Goal: Information Seeking & Learning: Learn about a topic

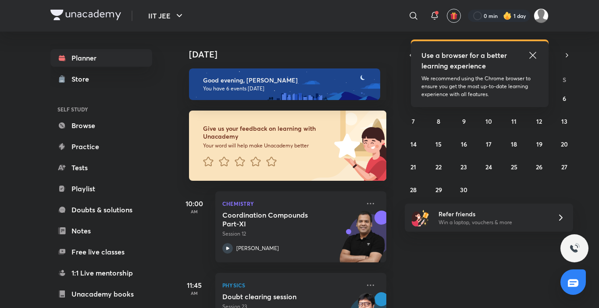
drag, startPoint x: 0, startPoint y: 0, endPoint x: 592, endPoint y: 3, distance: 592.5
click at [592, 3] on header "IIT JEE ​ Use a browser for a better learning experience We recommend using the…" at bounding box center [299, 16] width 599 height 32
click at [535, 57] on icon at bounding box center [532, 55] width 7 height 7
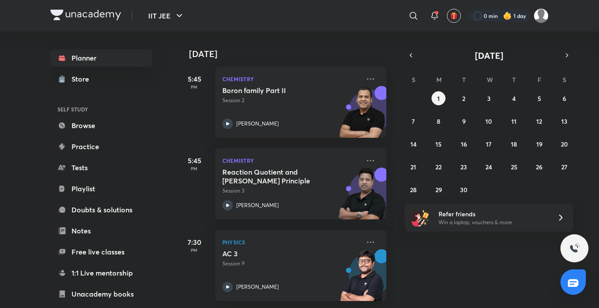
scroll to position [156, 0]
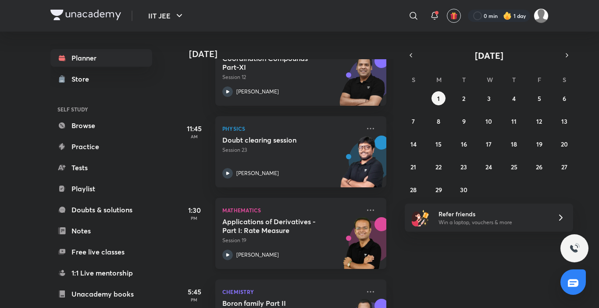
click at [276, 235] on div "Applications of Derivatives - Part I: Rate Measure Session 19" at bounding box center [291, 230] width 138 height 27
